Goal: Contribute content: Add original content to the website for others to see

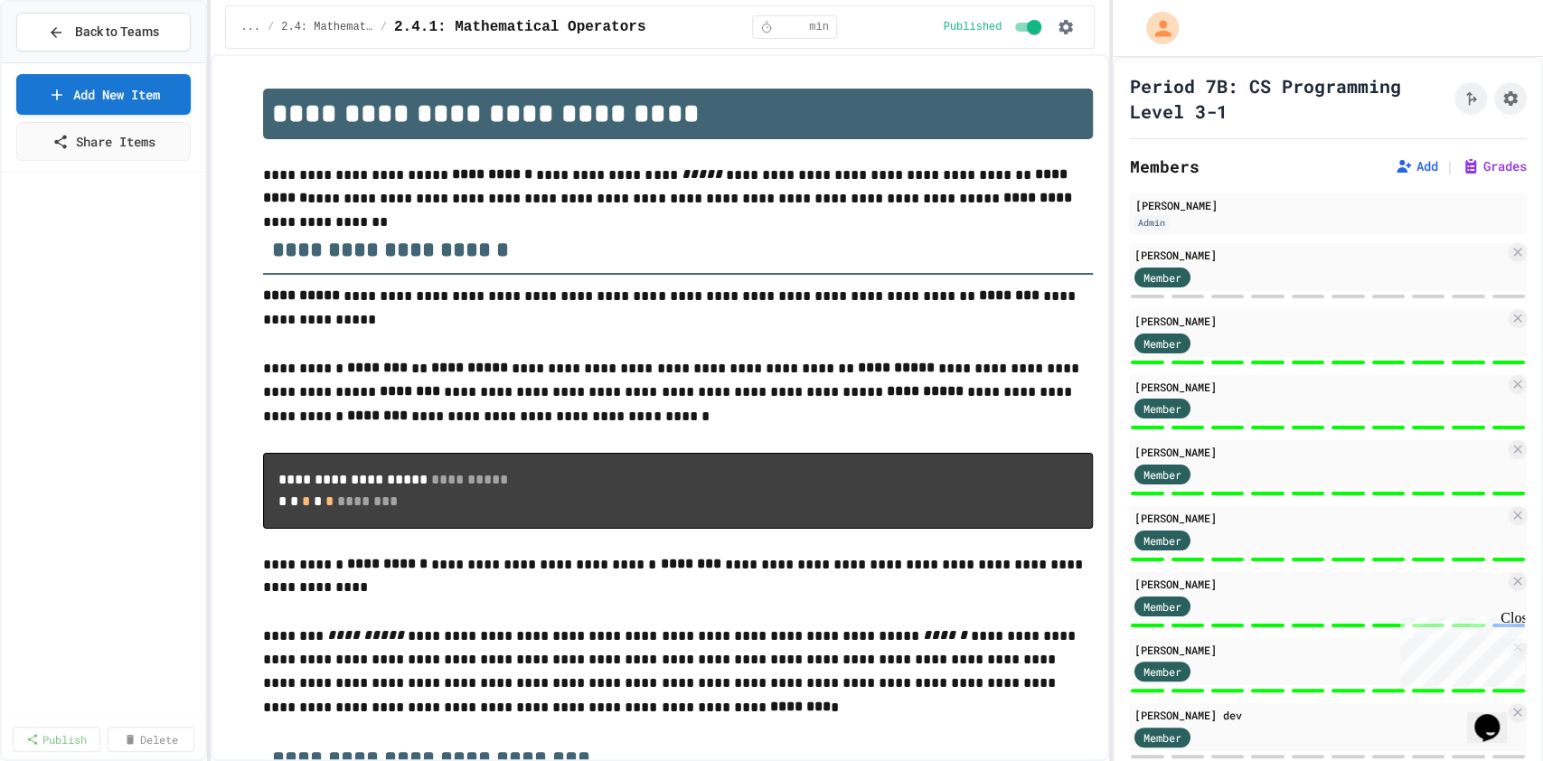
scroll to position [2613, 0]
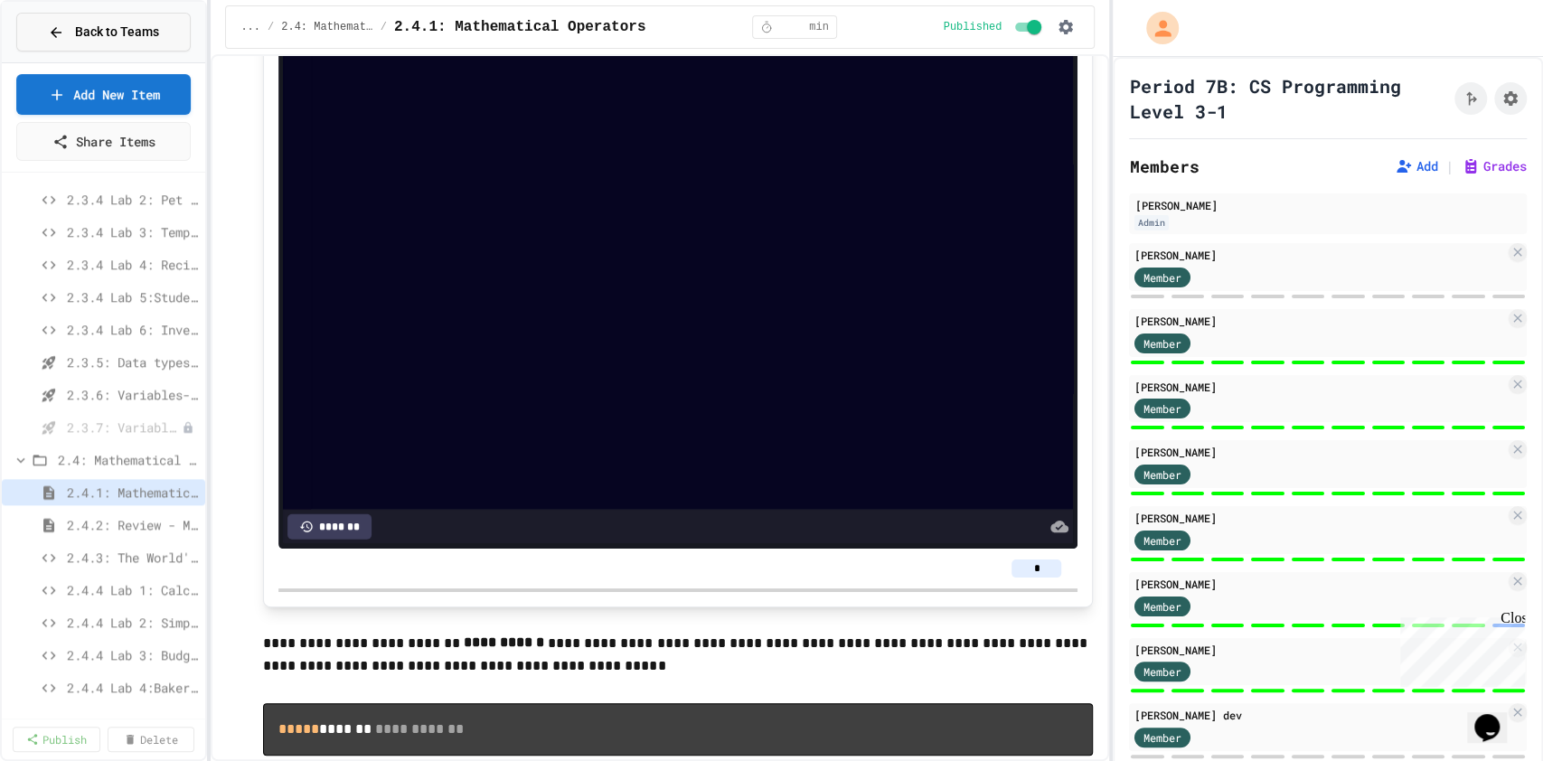
click at [108, 25] on span "Back to Teams" at bounding box center [117, 32] width 84 height 19
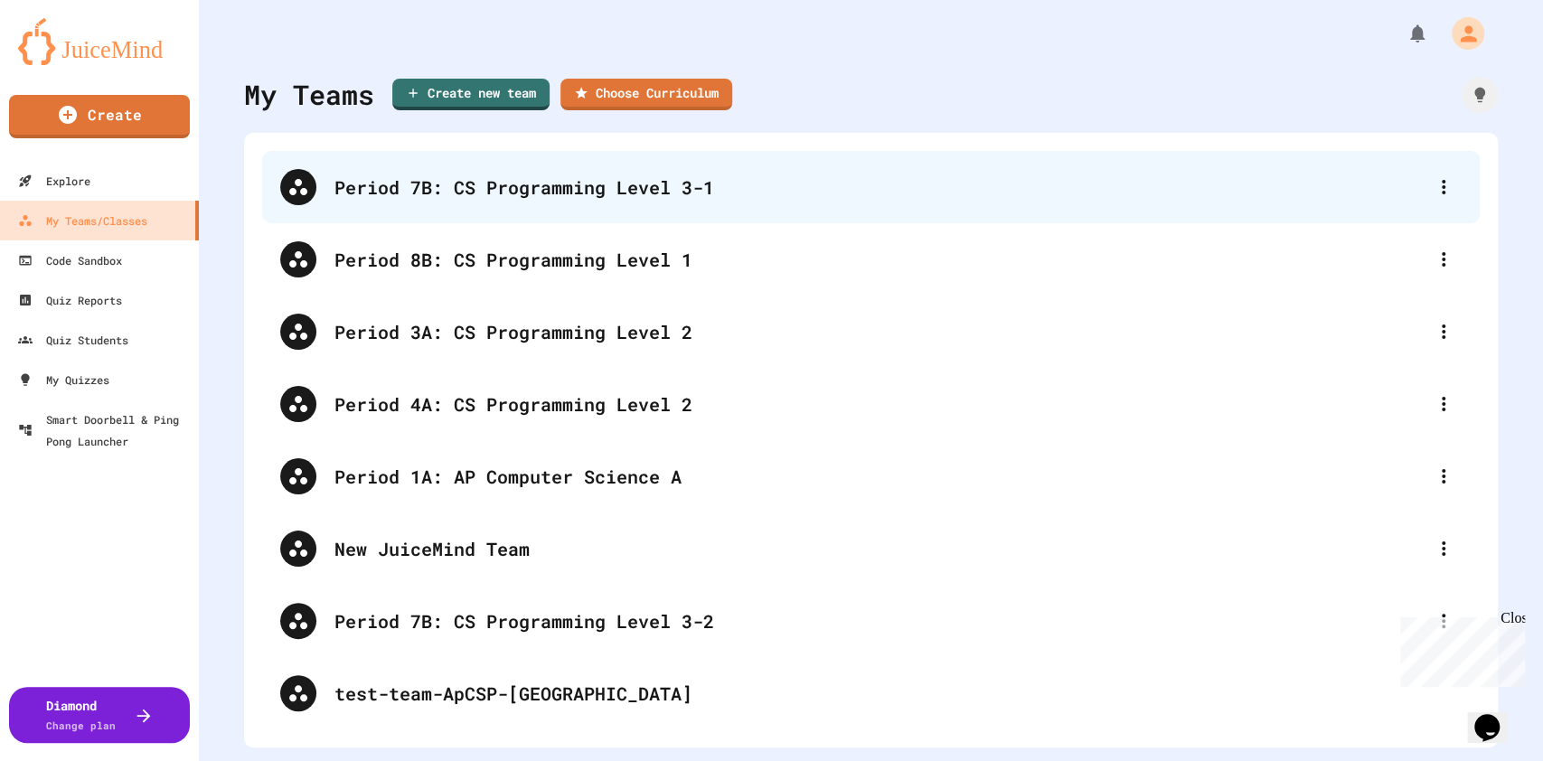
click at [614, 185] on div "Period 7B: CS Programming Level 3-1" at bounding box center [879, 187] width 1091 height 27
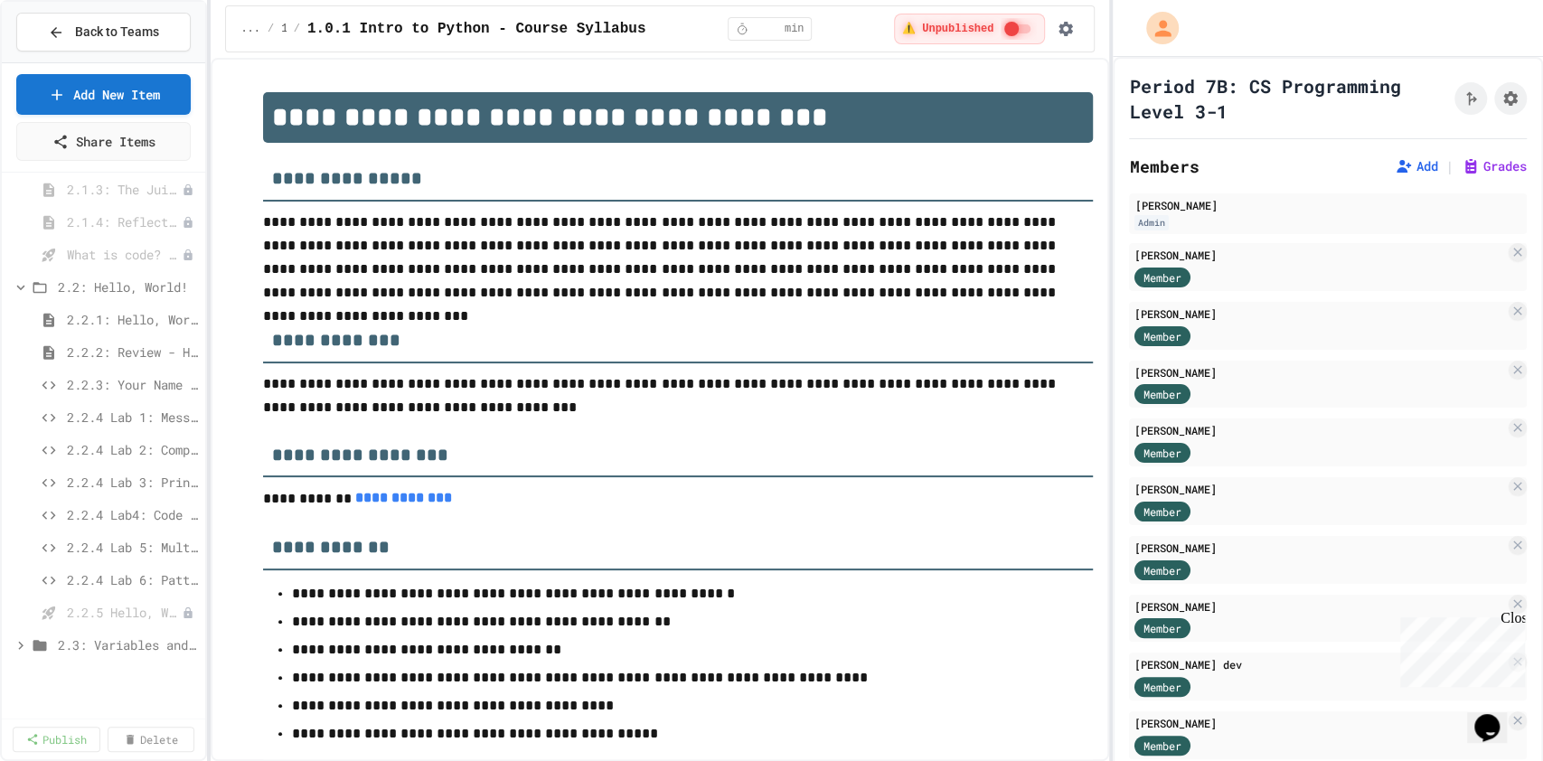
scroll to position [843, 0]
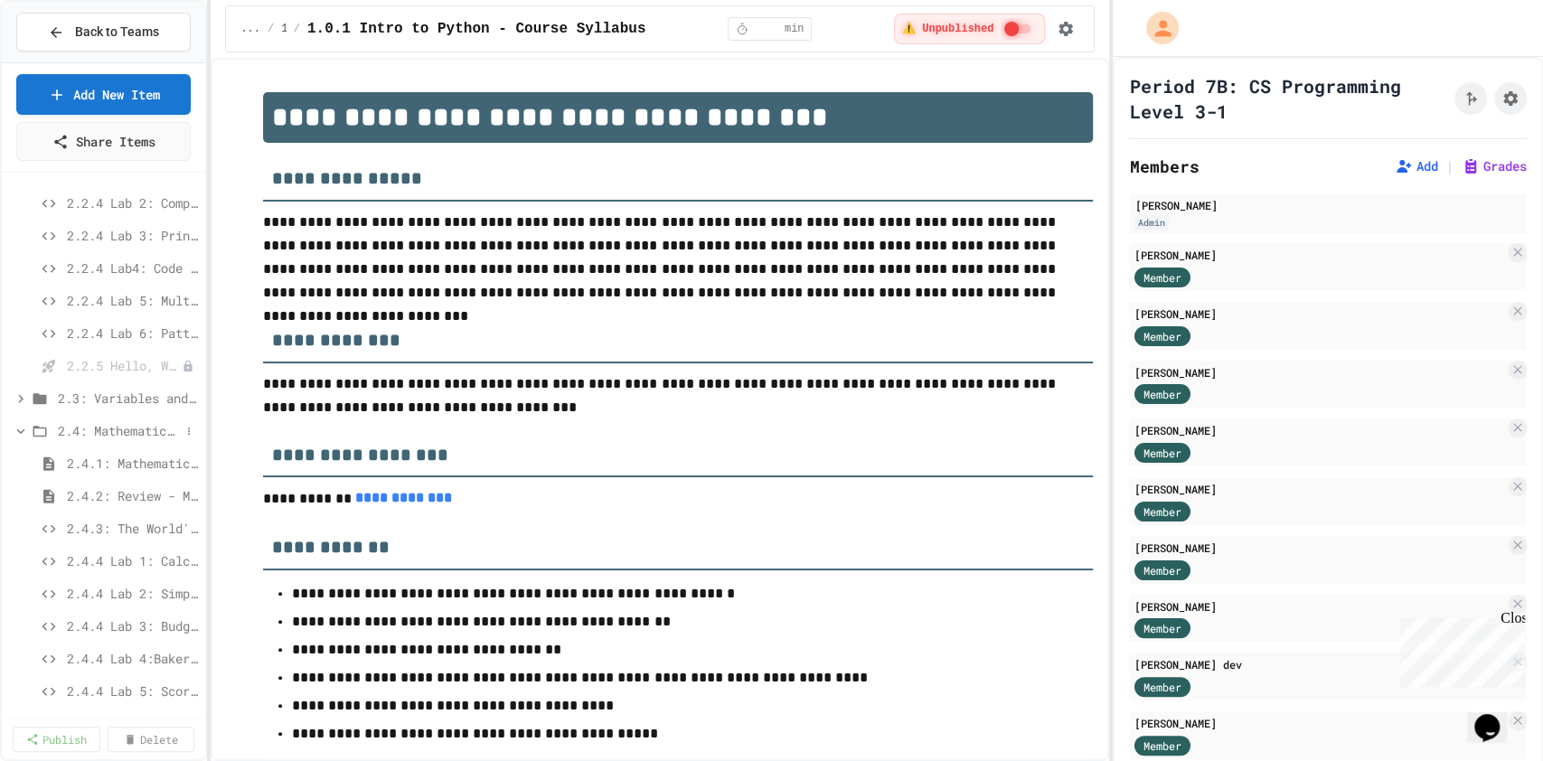
click at [110, 432] on span "2.4: Mathematical Operators" at bounding box center [119, 430] width 122 height 19
click at [118, 435] on span "2.4: Mathematical Operators" at bounding box center [119, 430] width 122 height 19
click at [118, 465] on span "2.4.1: Mathematical Operators" at bounding box center [123, 463] width 113 height 19
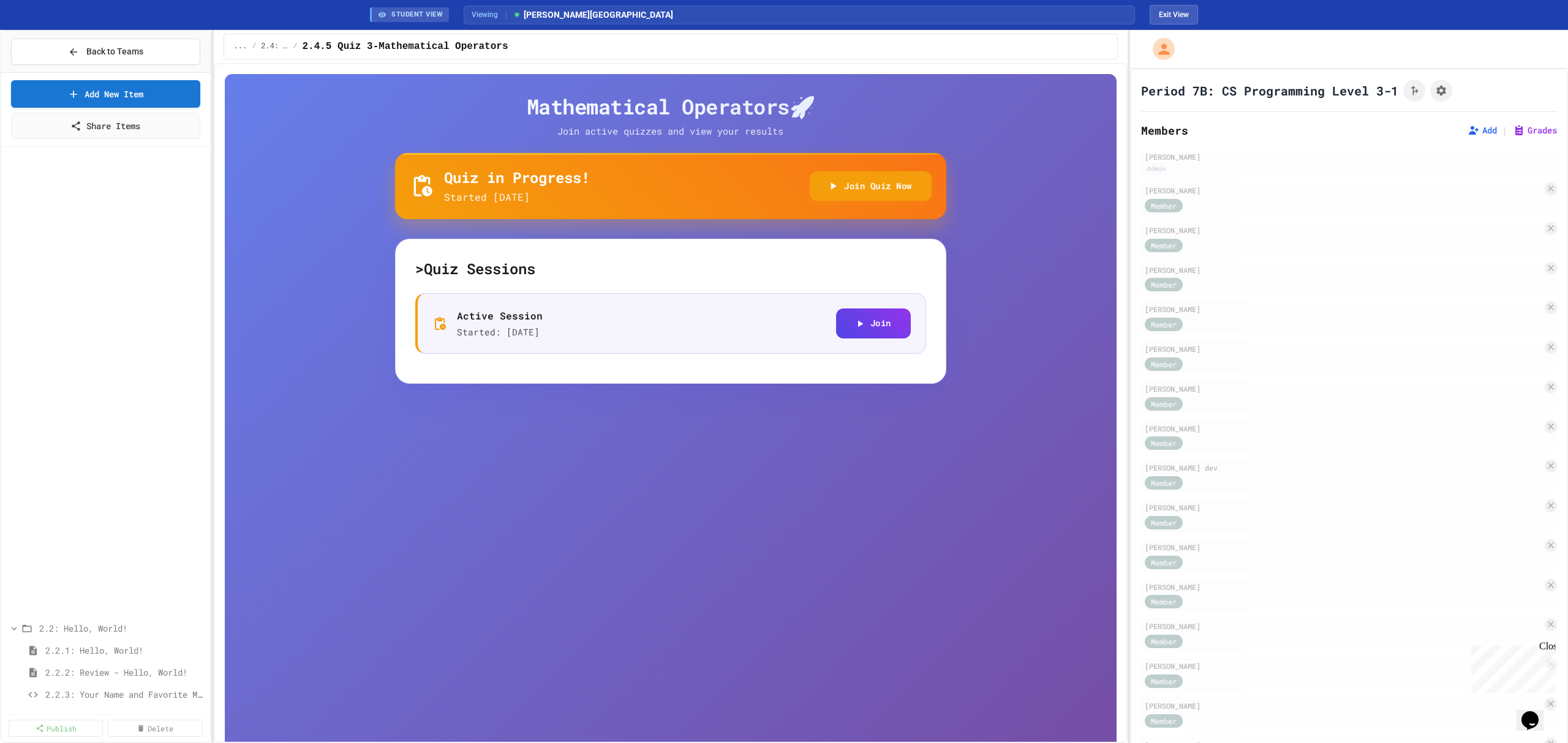
scroll to position [579, 0]
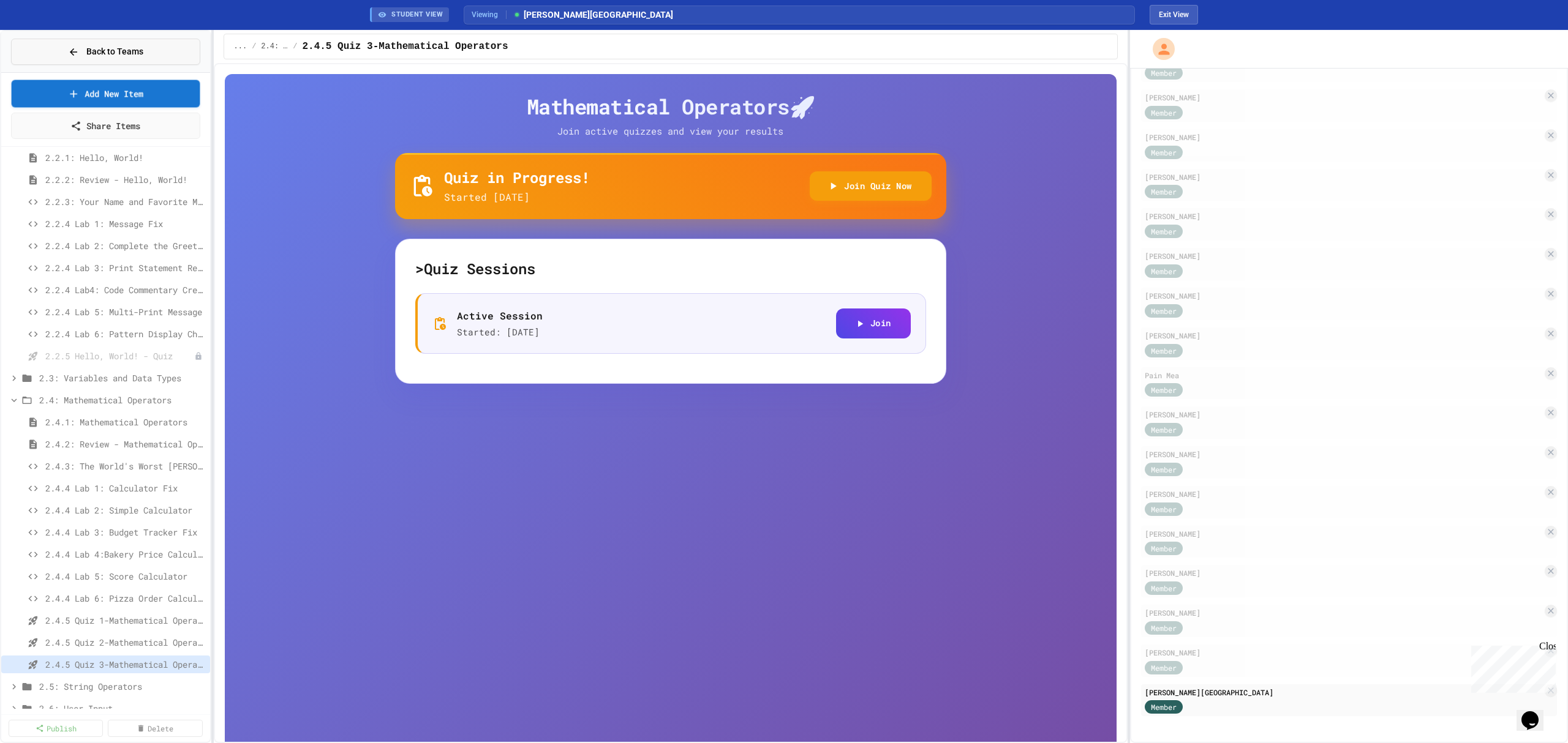
click at [115, 59] on button "Back to Teams" at bounding box center [105, 51] width 189 height 26
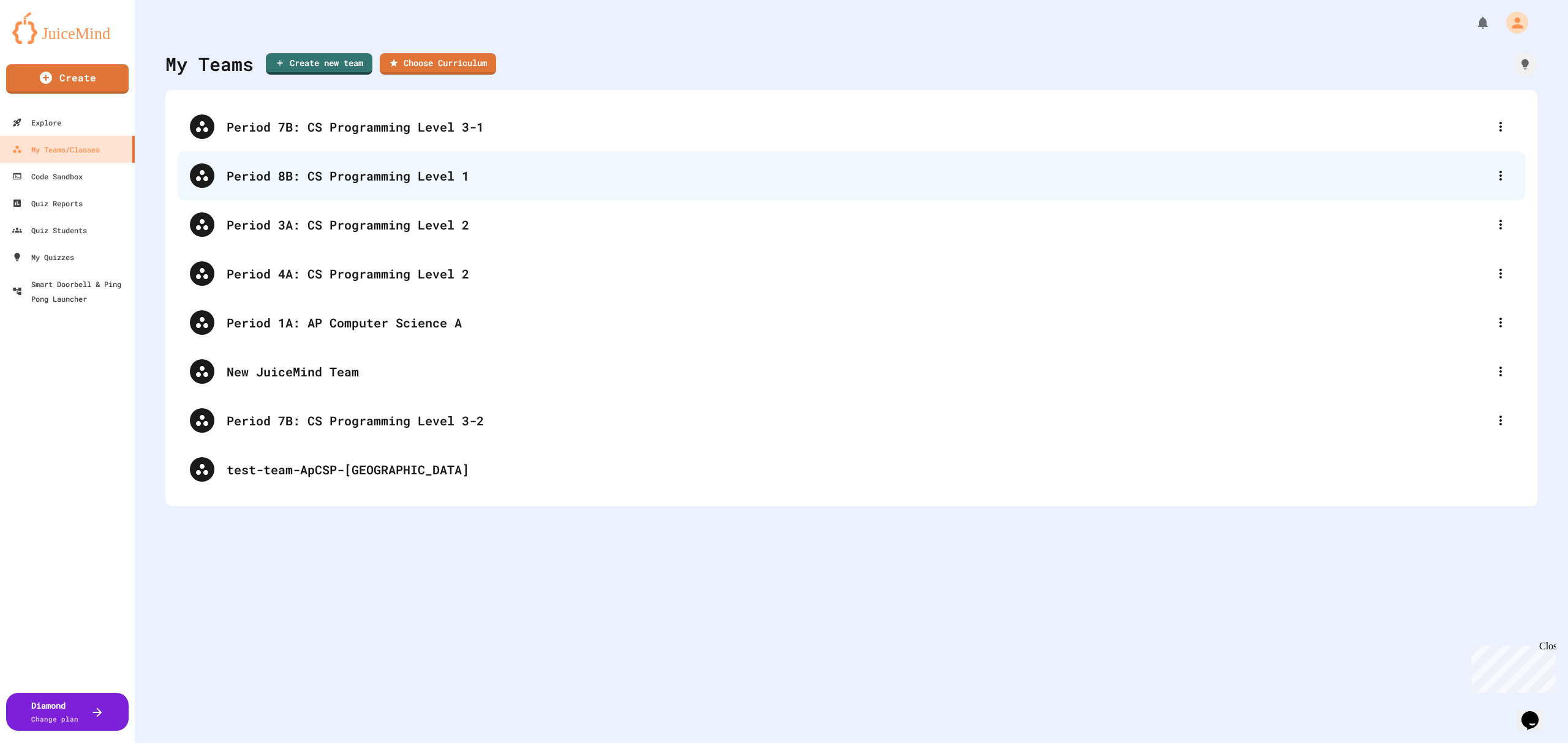
click at [351, 179] on div "Period 8B: CS Programming Level 1" at bounding box center [857, 175] width 1262 height 18
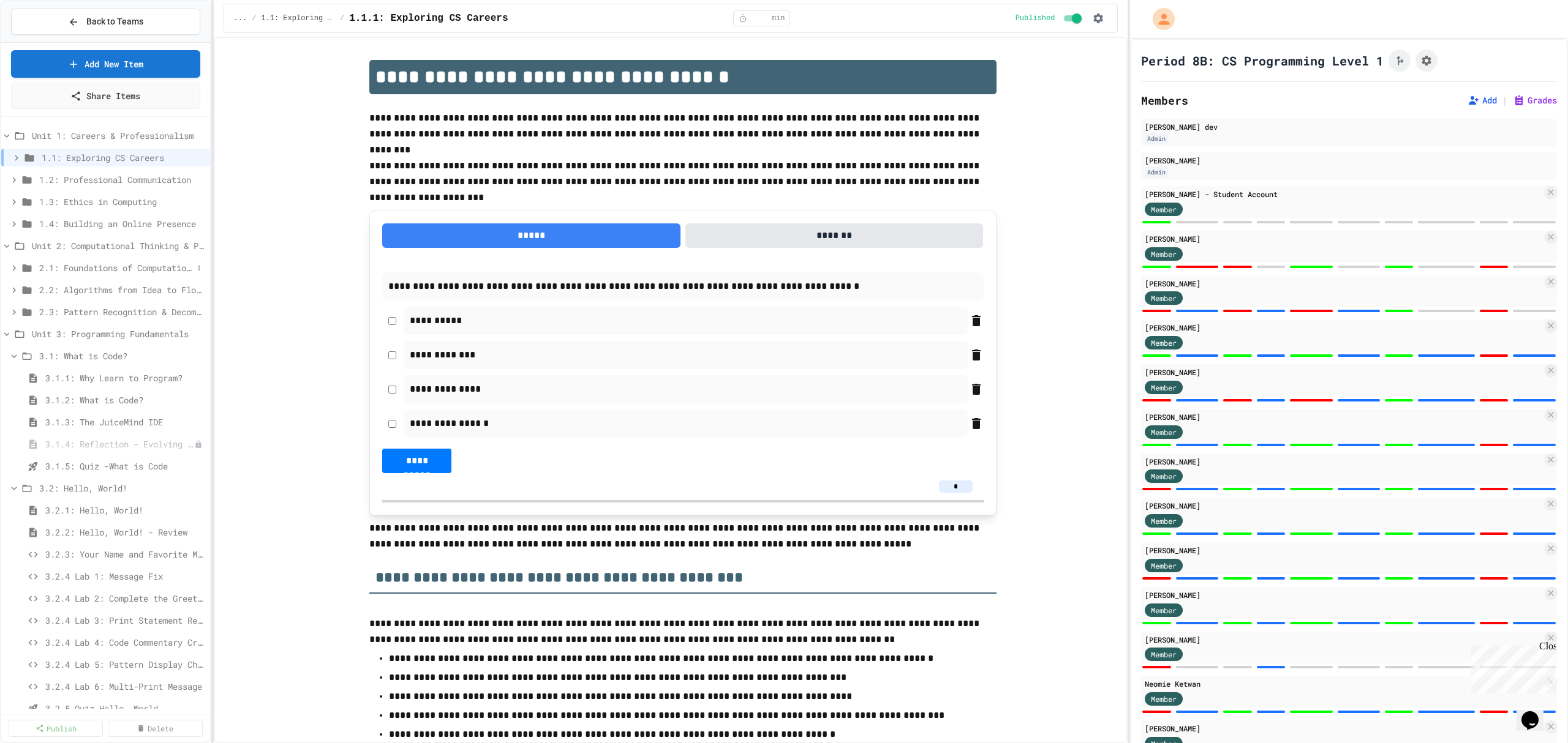
click at [130, 268] on span "2.1: Foundations of Computational Thinking" at bounding box center [116, 268] width 154 height 13
click at [131, 266] on span "2.1: Foundations of Computational Thinking" at bounding box center [116, 268] width 154 height 13
click at [125, 289] on span "2.2: Algorithms from Idea to Flowchart" at bounding box center [116, 289] width 154 height 13
click at [124, 307] on span "2.2.1 Algorithms from Idea to Flowchart" at bounding box center [114, 312] width 137 height 13
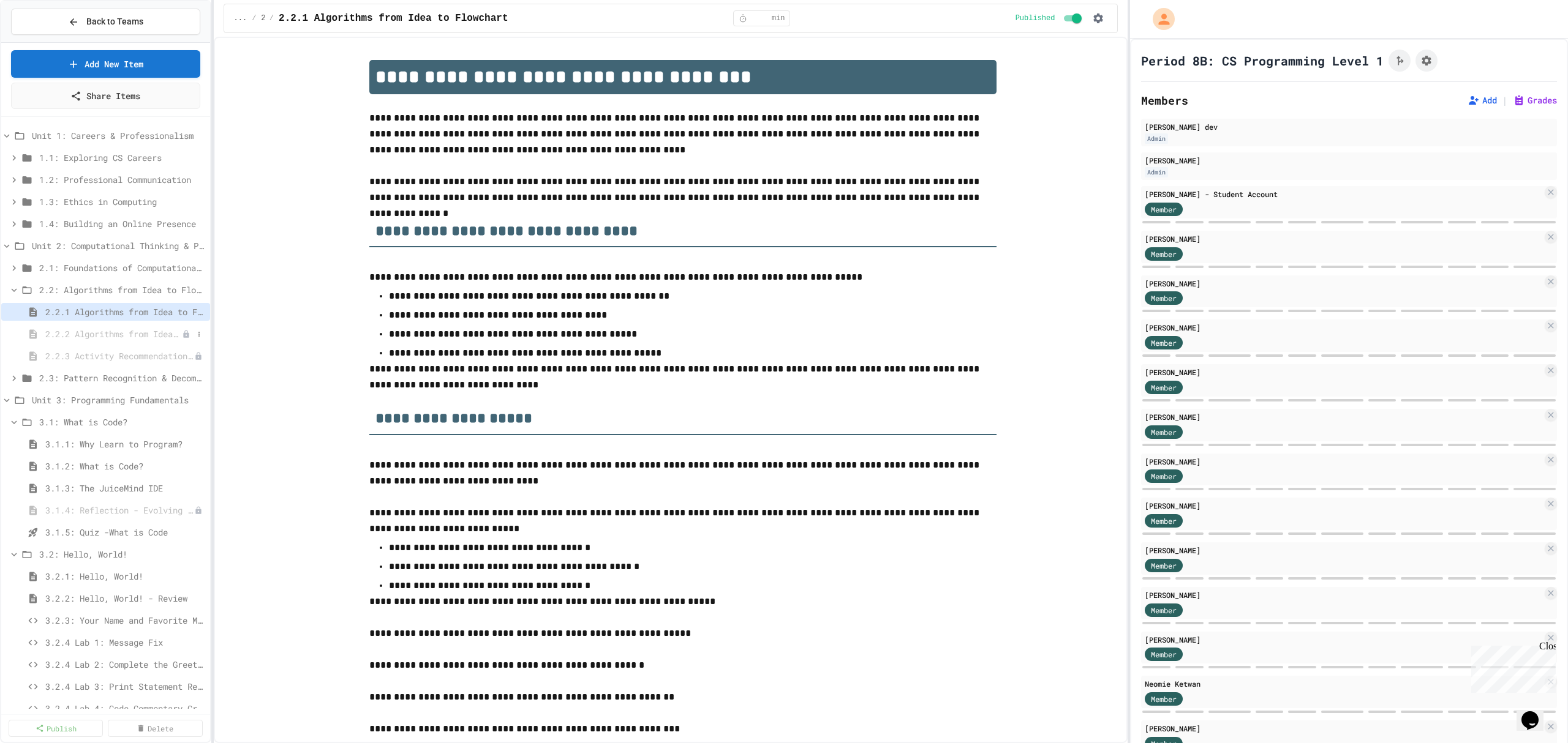
click at [148, 337] on span "2.2.2 Algorithms from Idea to Flowchart - Review" at bounding box center [114, 334] width 137 height 13
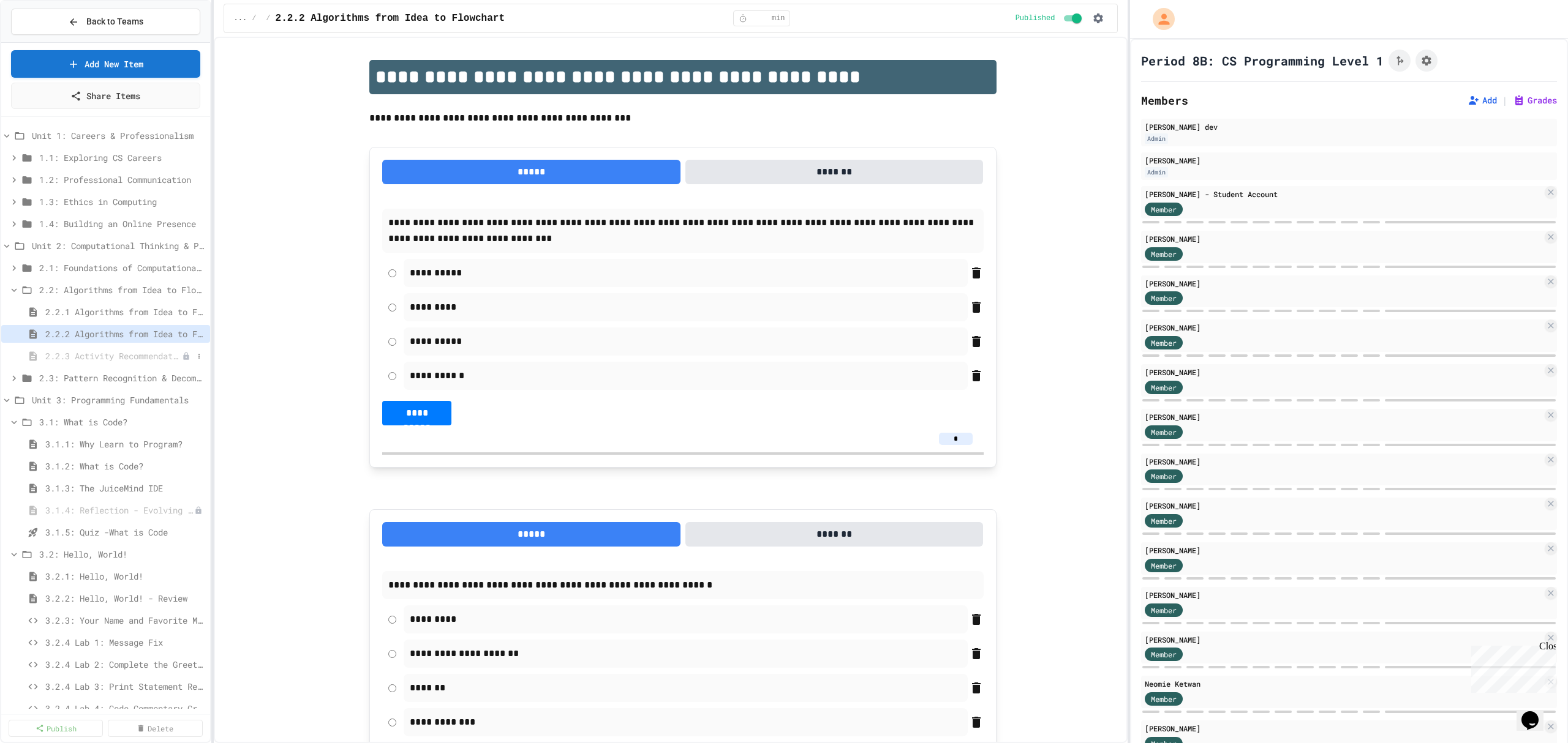
click at [150, 356] on span "2.2.3 Activity Recommendation Algorithm" at bounding box center [114, 356] width 137 height 13
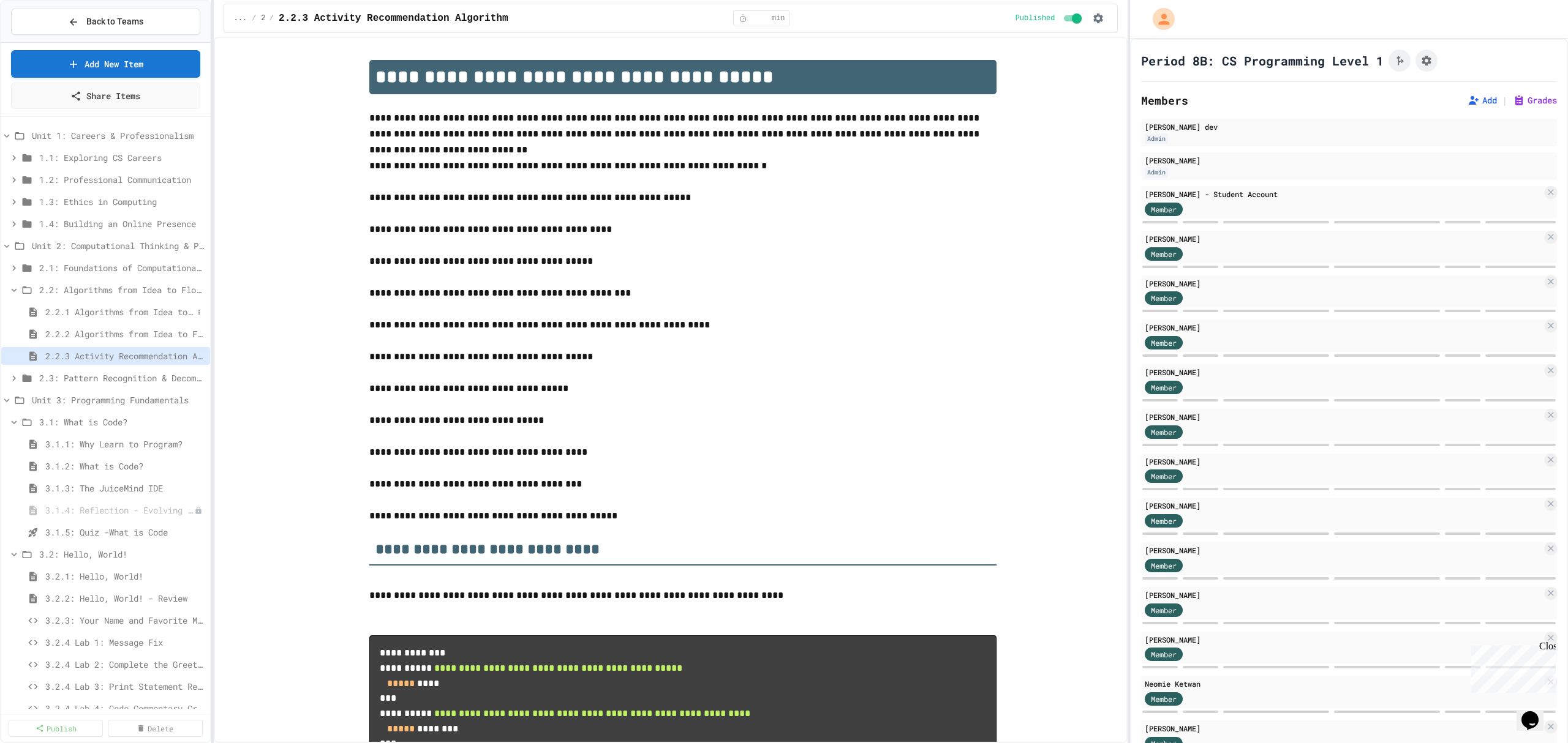
click at [116, 314] on span "2.2.1 Algorithms from Idea to Flowchart" at bounding box center [119, 312] width 148 height 13
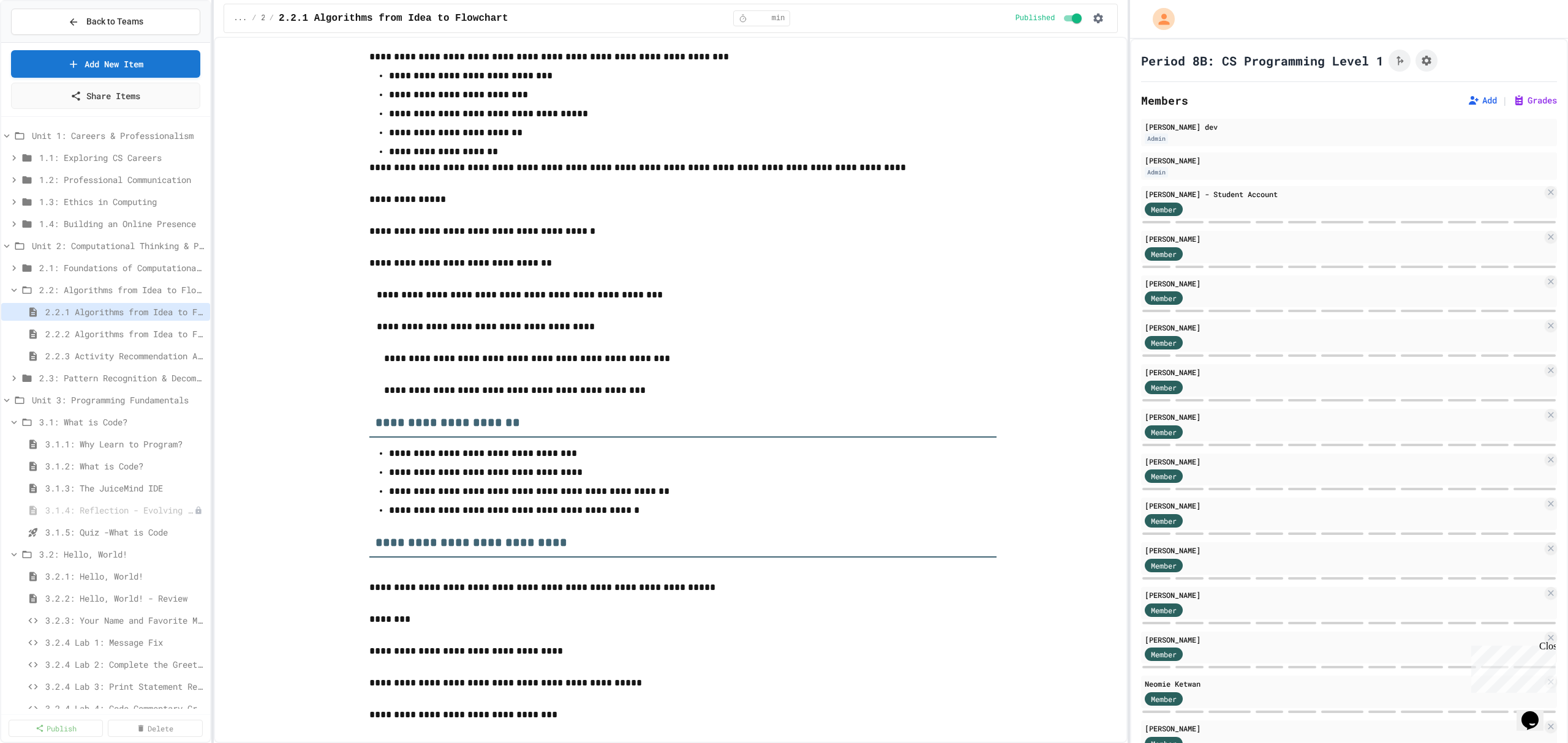
scroll to position [1387, 0]
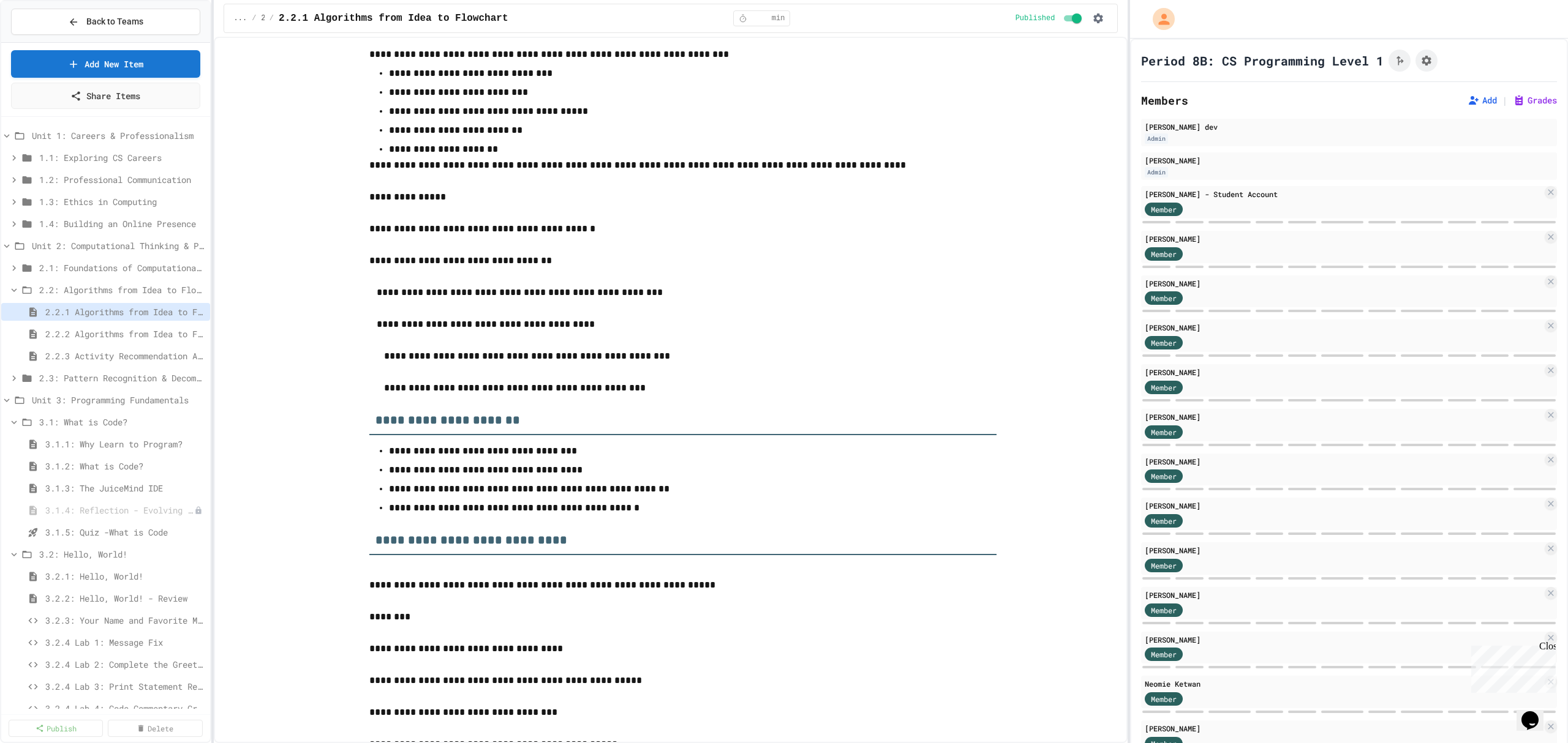
click at [108, 299] on div "2.2: Algorithms from Idea to Flowchart" at bounding box center [106, 292] width 209 height 22
click at [168, 64] on link "Add New Item" at bounding box center [105, 62] width 188 height 28
drag, startPoint x: 792, startPoint y: 424, endPoint x: 787, endPoint y: 419, distance: 7.1
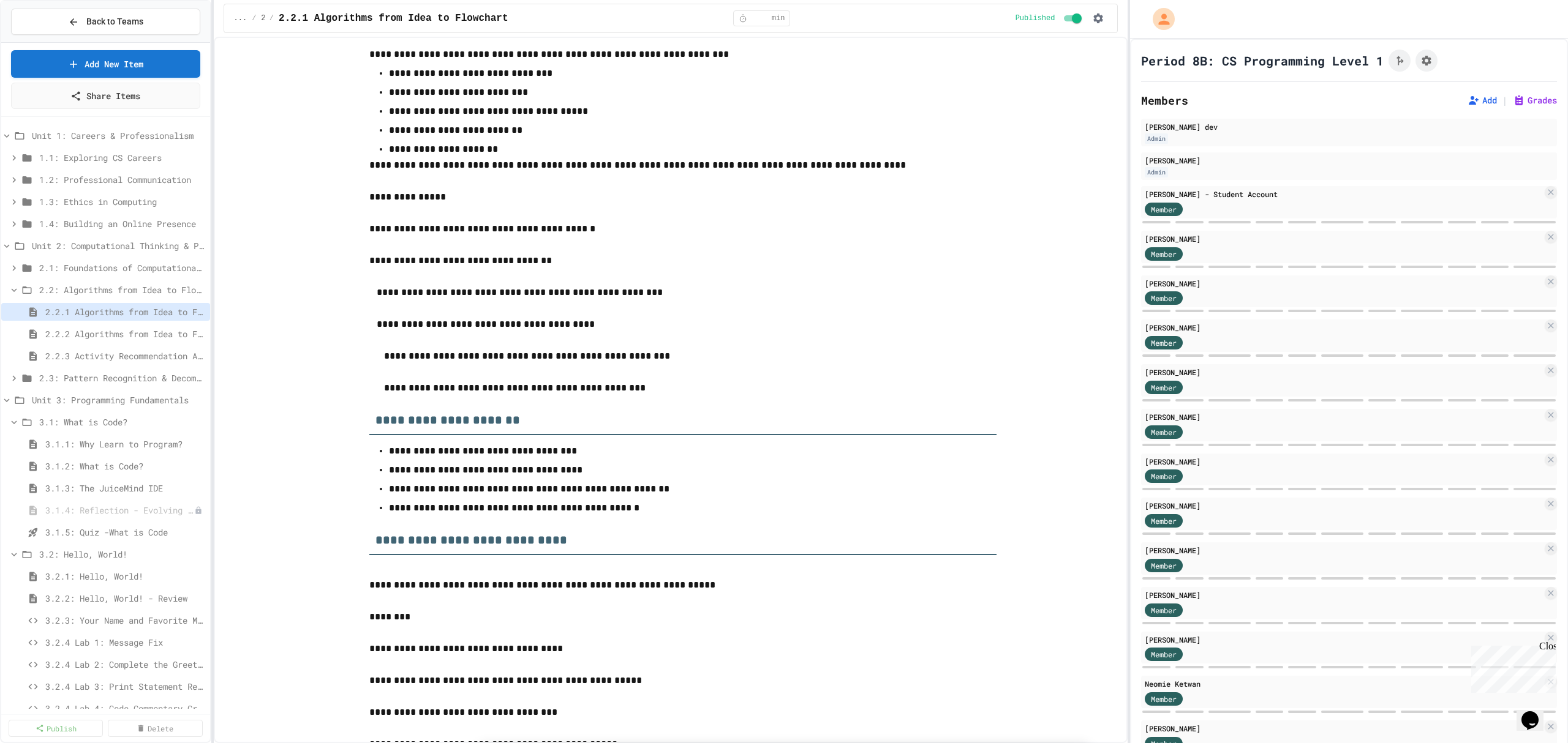
select select "**********"
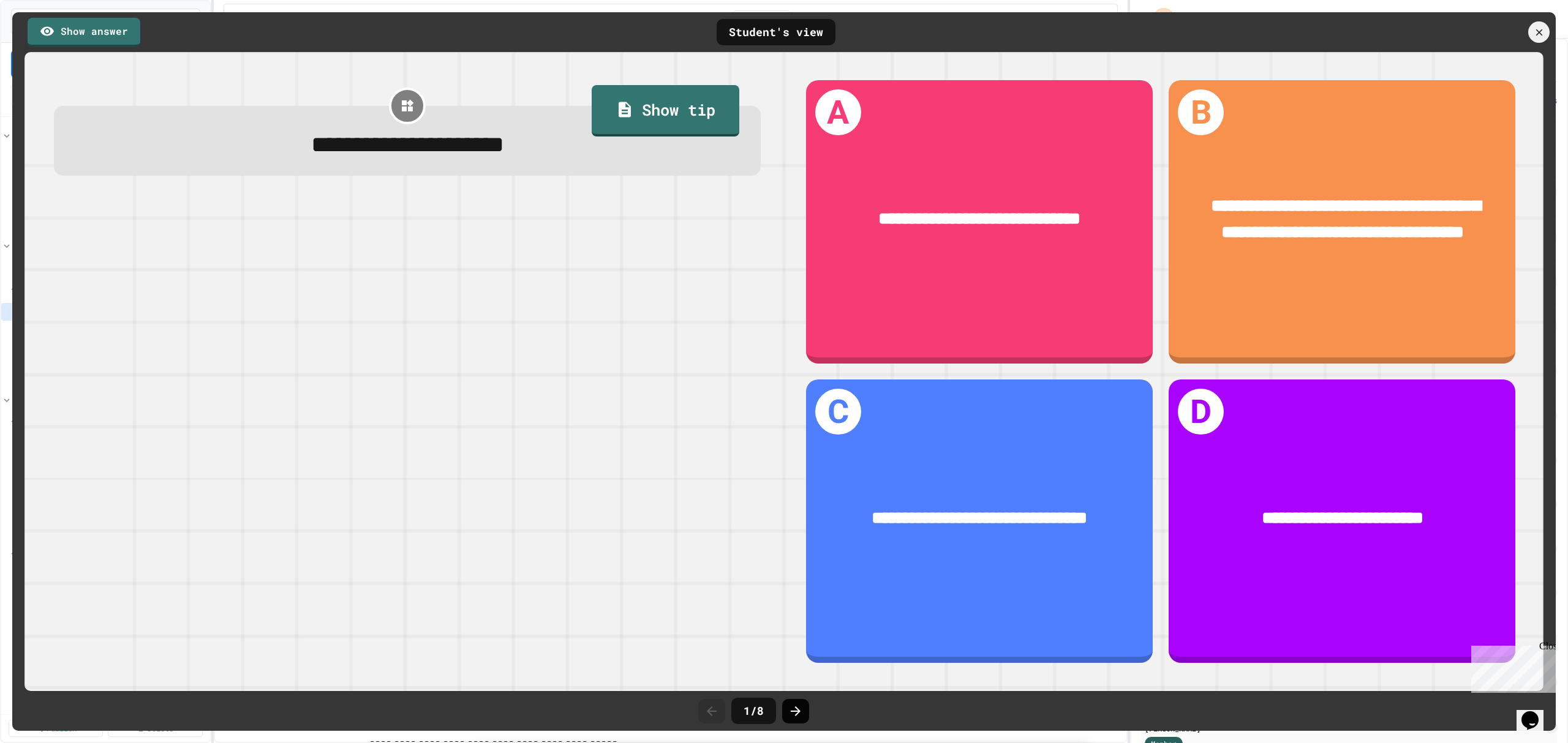
click at [794, 710] on icon at bounding box center [796, 711] width 9 height 9
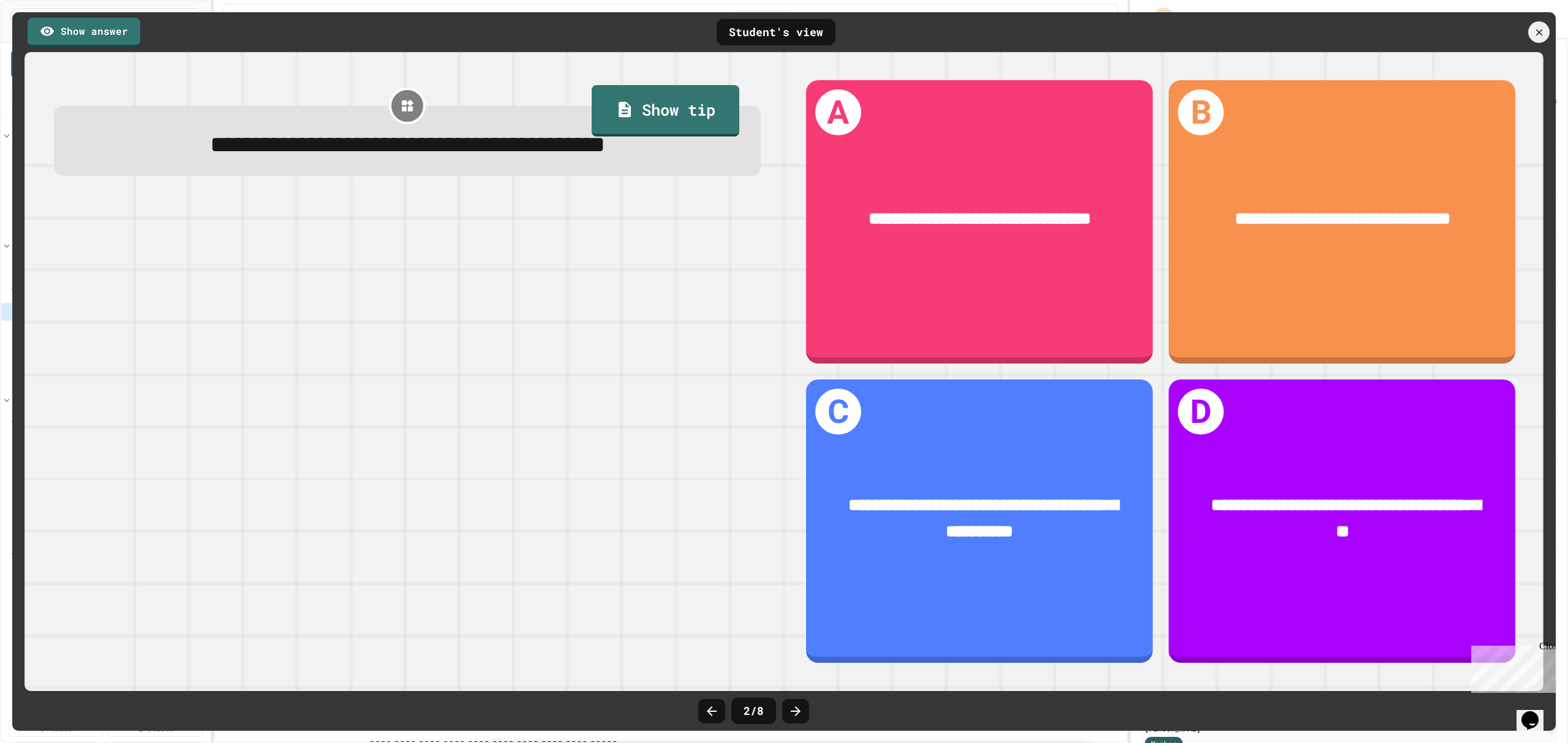
click at [794, 710] on icon at bounding box center [796, 711] width 9 height 9
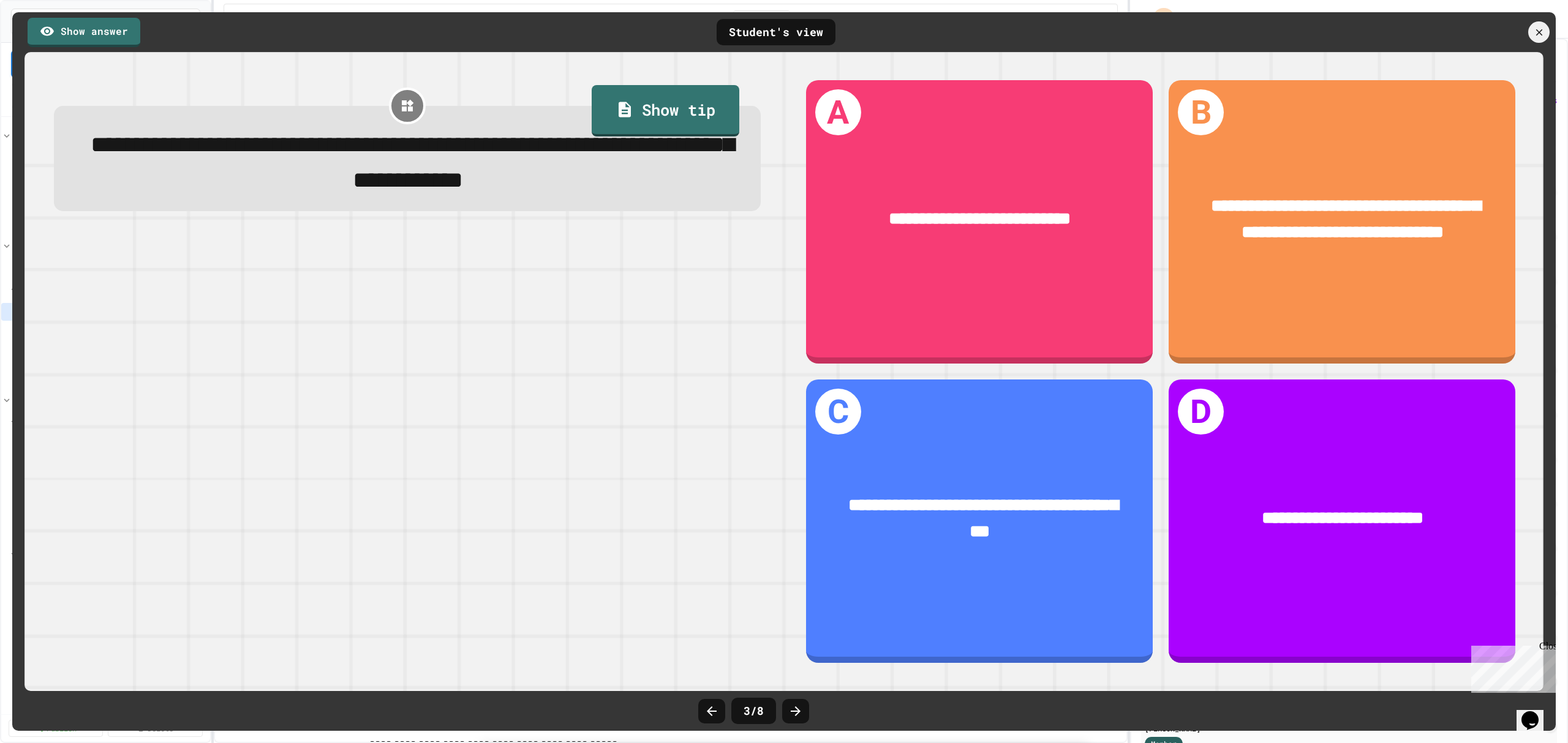
click at [794, 710] on icon at bounding box center [796, 711] width 9 height 9
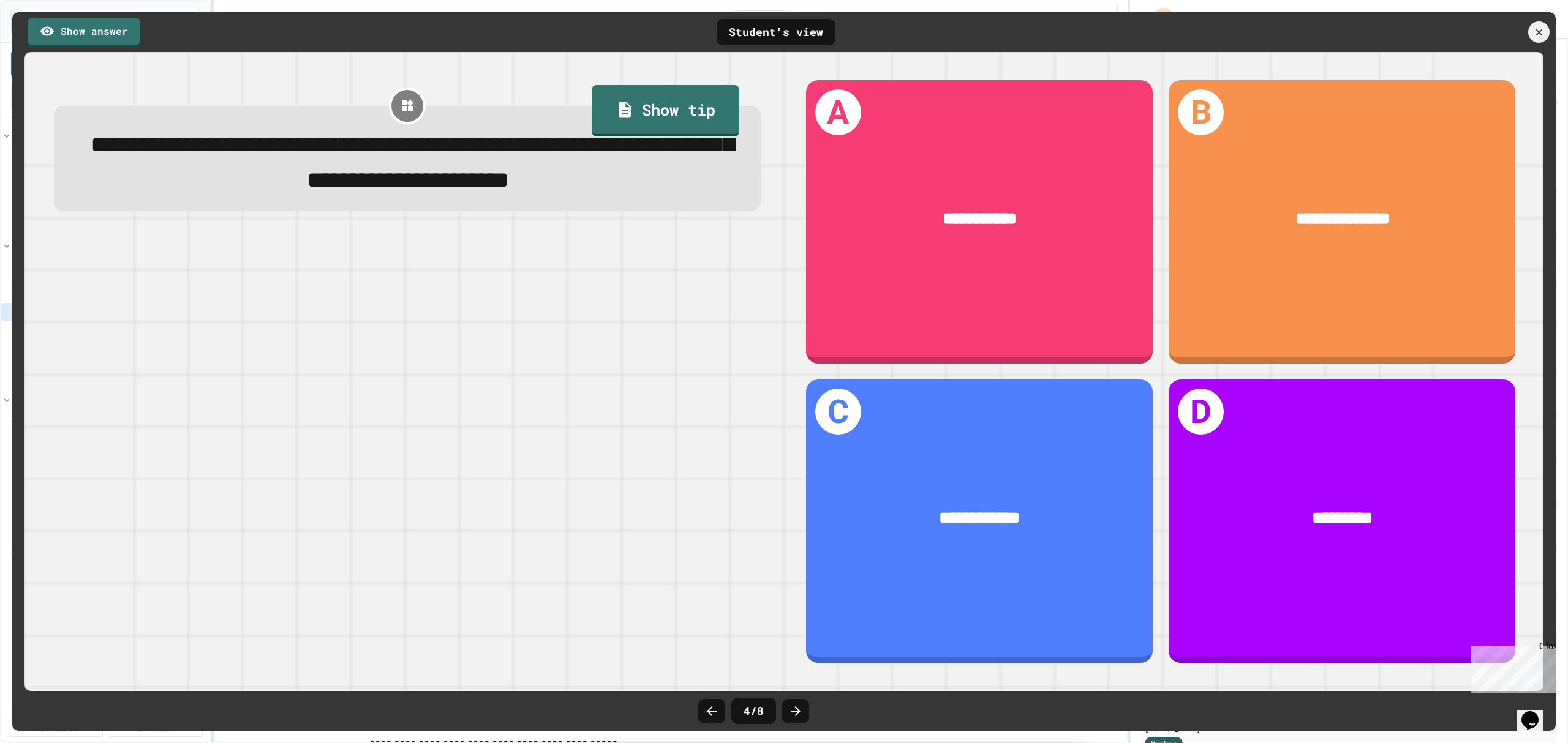
click at [794, 710] on icon at bounding box center [796, 711] width 9 height 9
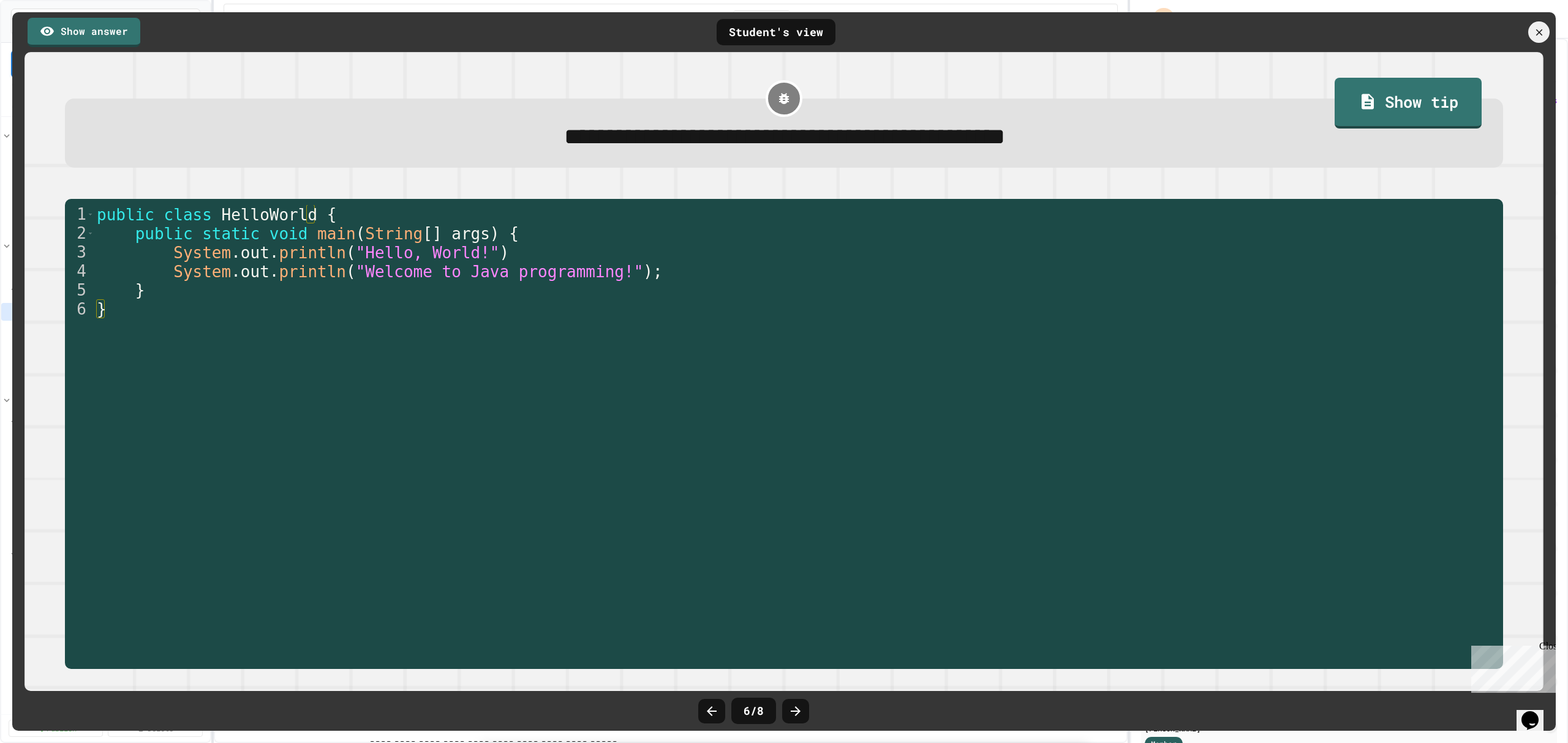
click at [794, 710] on icon at bounding box center [796, 711] width 9 height 9
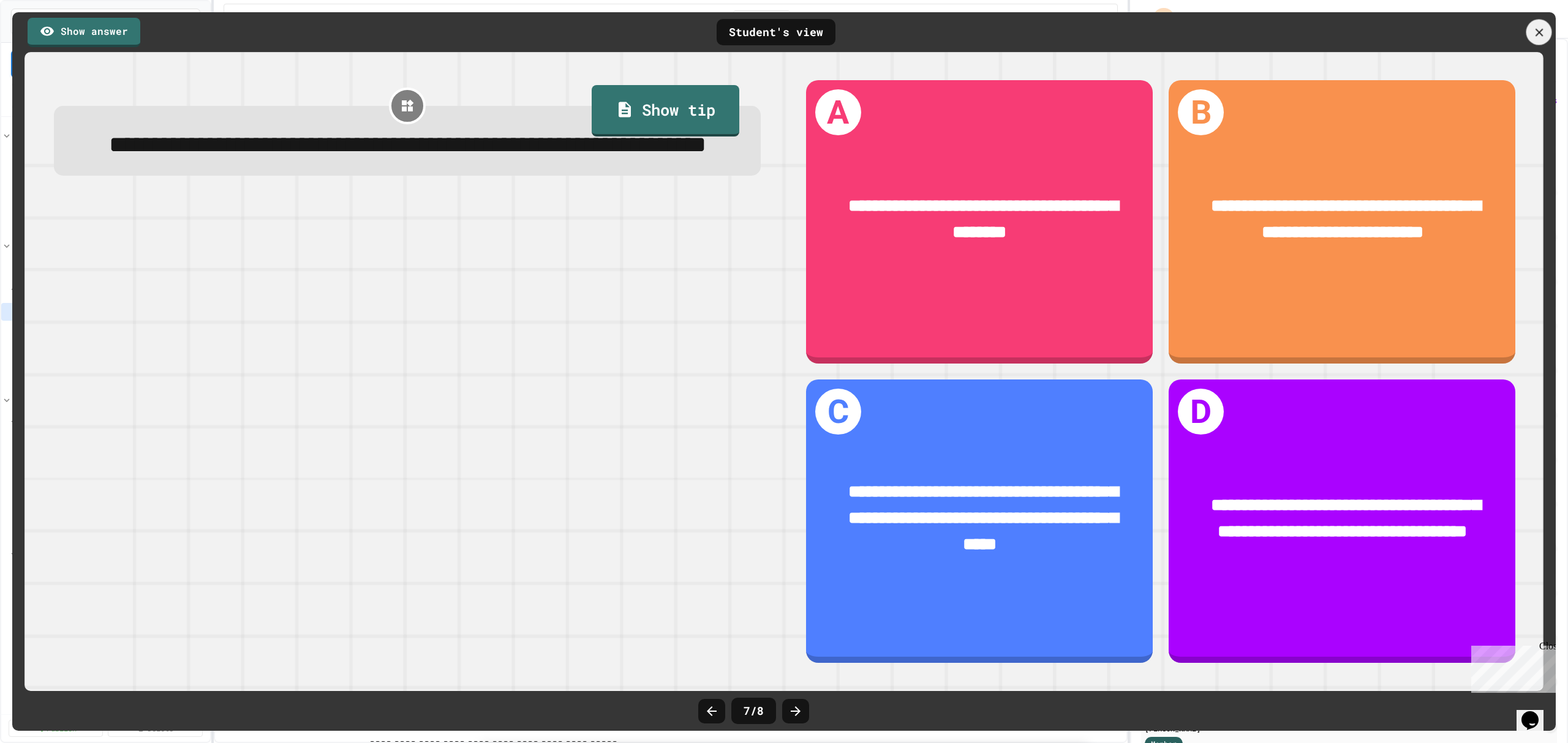
click at [1536, 33] on icon at bounding box center [1539, 33] width 14 height 14
